Goal: Task Accomplishment & Management: Complete application form

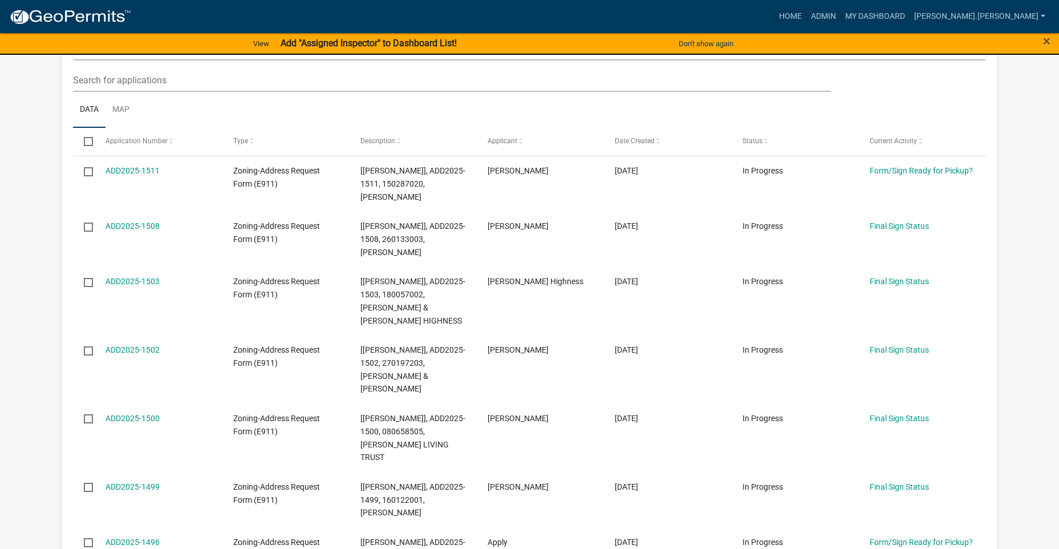
scroll to position [285, 0]
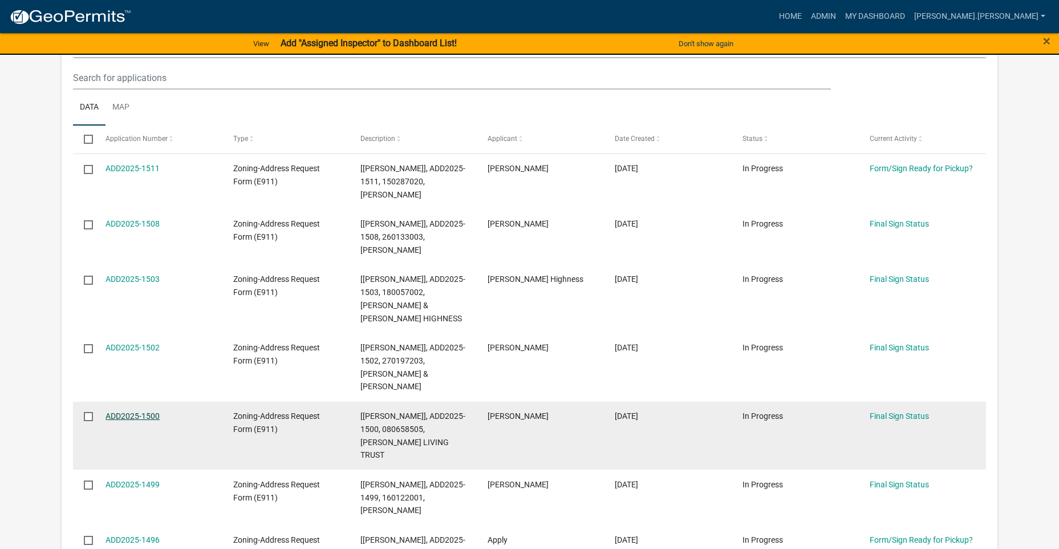
click at [124, 411] on link "ADD2025-1500" at bounding box center [133, 415] width 54 height 9
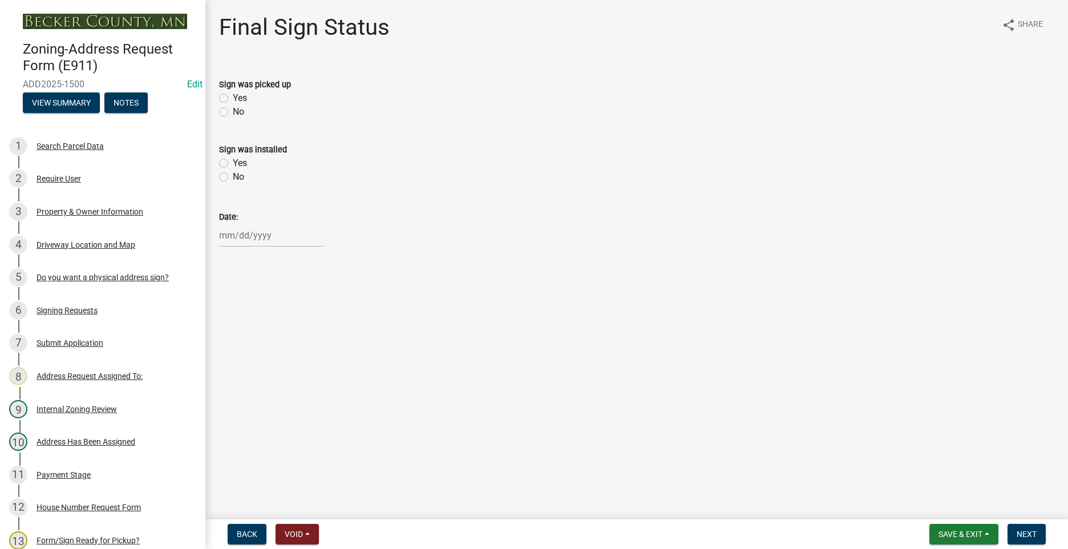
click at [233, 99] on label "Yes" at bounding box center [240, 98] width 14 height 14
click at [233, 99] on input "Yes" at bounding box center [236, 94] width 7 height 7
radio input "true"
click at [225, 237] on div at bounding box center [271, 235] width 104 height 23
select select "8"
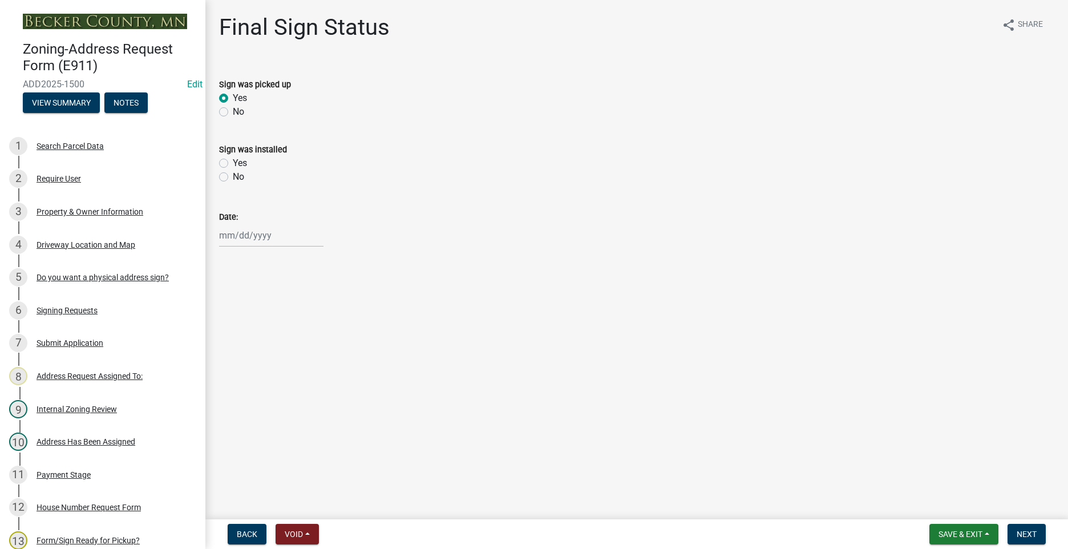
select select "2025"
click at [243, 346] on div "19" at bounding box center [249, 351] width 18 height 18
type input "[DATE]"
click at [1027, 533] on span "Next" at bounding box center [1027, 533] width 20 height 9
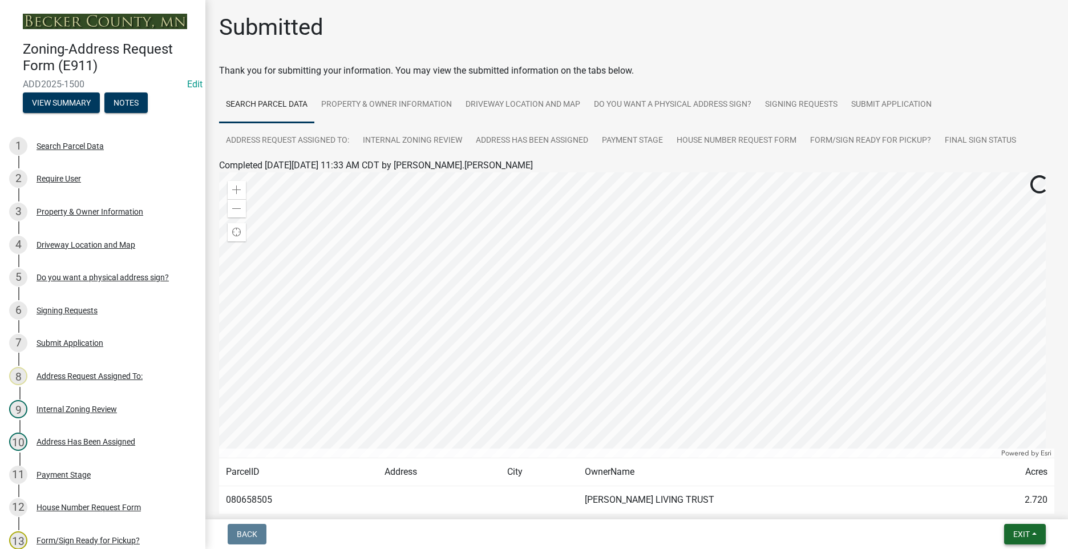
click at [1010, 529] on button "Exit" at bounding box center [1025, 534] width 42 height 21
click at [986, 505] on button "Save & Exit" at bounding box center [999, 504] width 91 height 27
